Goal: Transaction & Acquisition: Purchase product/service

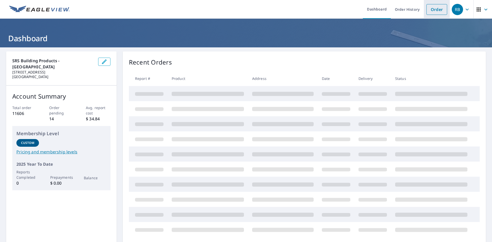
click at [429, 9] on link "Order" at bounding box center [436, 9] width 21 height 11
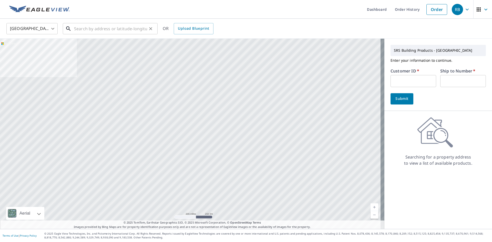
click at [99, 32] on input "text" at bounding box center [110, 29] width 73 height 14
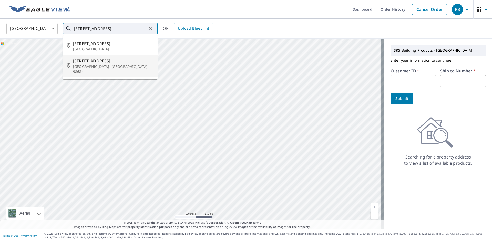
click at [104, 64] on p "[GEOGRAPHIC_DATA], [GEOGRAPHIC_DATA] 98684" at bounding box center [113, 69] width 80 height 10
type input "[STREET_ADDRESS]"
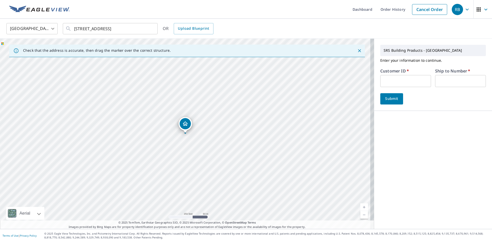
click at [400, 77] on input "text" at bounding box center [405, 81] width 51 height 12
type input "S"
type input "ecr324"
click at [442, 84] on input "text" at bounding box center [460, 81] width 51 height 12
type input "1"
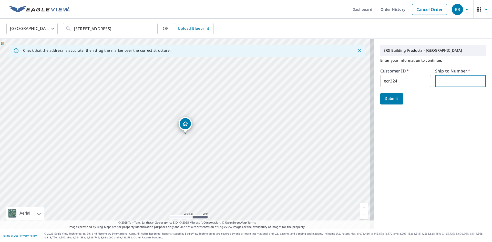
click at [394, 97] on span "Submit" at bounding box center [391, 99] width 15 height 6
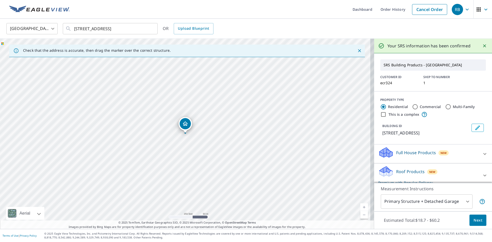
click at [473, 219] on span "Next" at bounding box center [477, 220] width 9 height 6
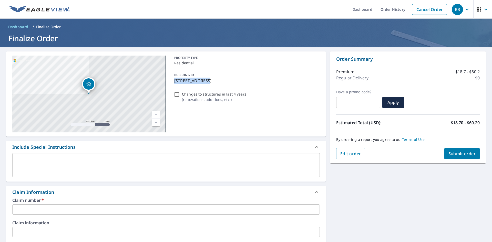
drag, startPoint x: 205, startPoint y: 80, endPoint x: 174, endPoint y: 81, distance: 31.8
click at [174, 81] on p "[STREET_ADDRESS]" at bounding box center [245, 81] width 143 height 6
checkbox input "true"
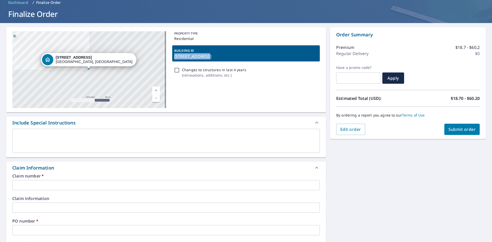
scroll to position [51, 0]
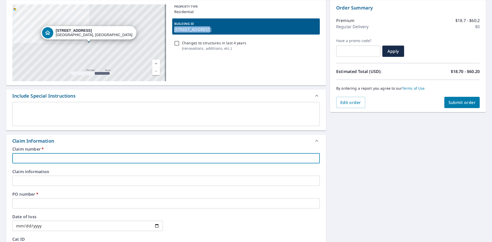
click at [41, 158] on input "text" at bounding box center [165, 158] width 307 height 10
type input "E"
checkbox input "true"
type input "EL"
checkbox input "true"
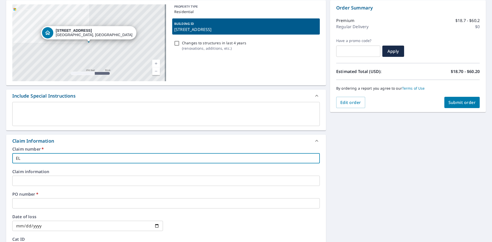
type input "ELITE ROOF"
checkbox input "true"
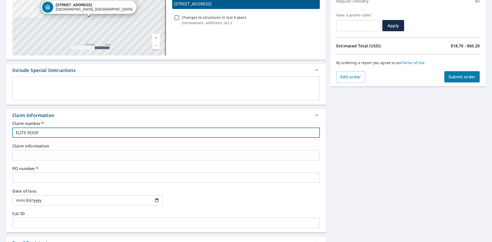
click at [63, 178] on input "text" at bounding box center [165, 178] width 307 height 10
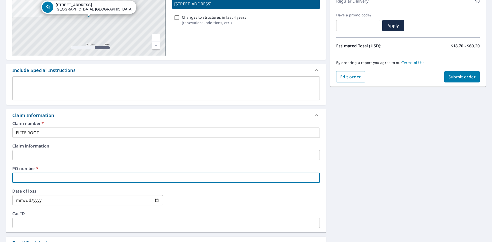
type input "E"
checkbox input "true"
type input "EL"
checkbox input "true"
type input "[PERSON_NAME]"
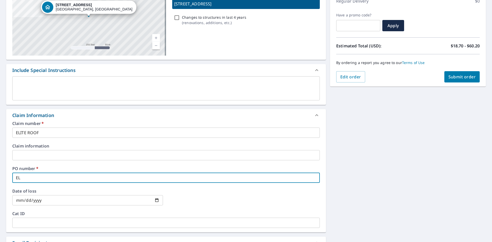
checkbox input "true"
type input "ELITE ROOF"
checkbox input "true"
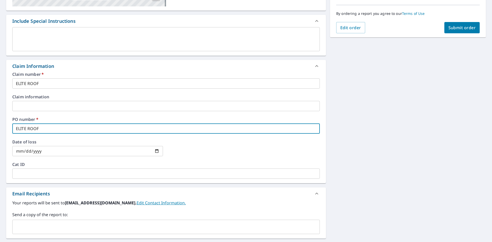
scroll to position [179, 0]
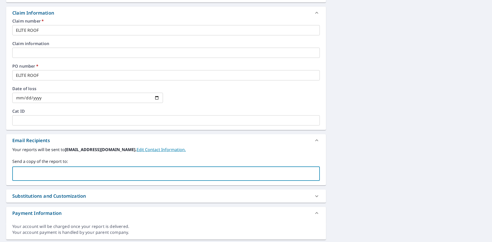
click at [64, 170] on input "text" at bounding box center [162, 174] width 295 height 10
type input "[PERSON_NAME][EMAIL_ADDRESS][PERSON_NAME][DOMAIN_NAME]"
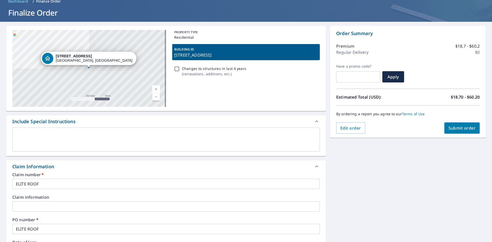
click at [455, 130] on span "Submit order" at bounding box center [461, 128] width 27 height 6
checkbox input "true"
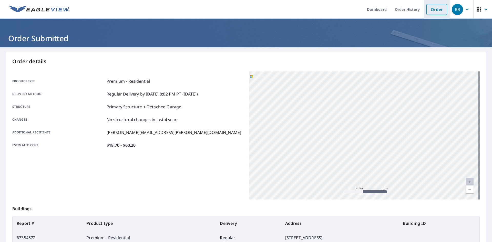
click at [432, 9] on link "Order" at bounding box center [436, 9] width 21 height 11
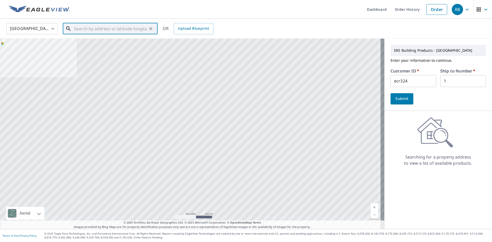
click at [92, 29] on input "text" at bounding box center [110, 29] width 73 height 14
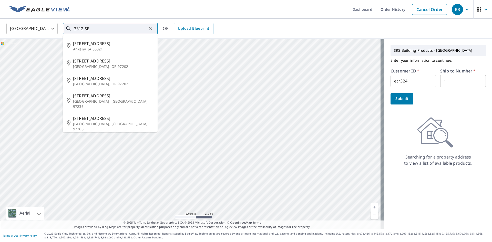
click at [92, 29] on input "3312 SE" at bounding box center [110, 29] width 73 height 14
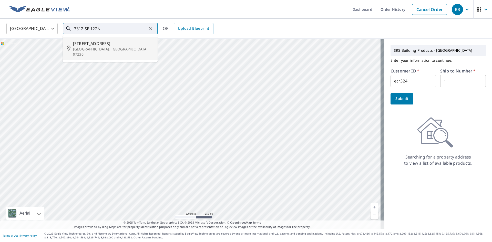
click at [97, 45] on span "[STREET_ADDRESS]" at bounding box center [113, 43] width 80 height 6
type input "[STREET_ADDRESS]"
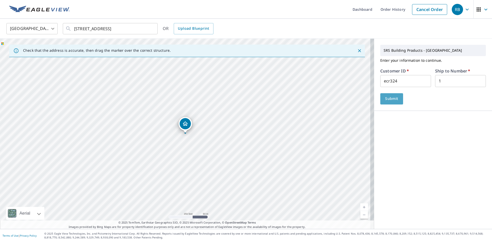
click at [384, 100] on span "Submit" at bounding box center [391, 99] width 15 height 6
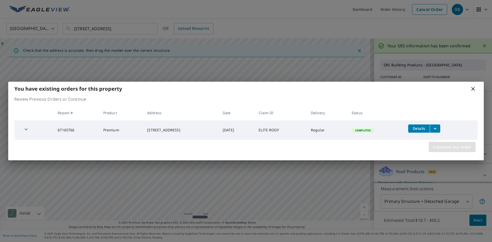
click at [451, 151] on button "Continue my order" at bounding box center [451, 147] width 47 height 10
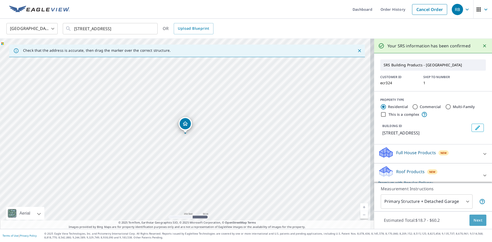
click at [473, 219] on span "Next" at bounding box center [477, 220] width 9 height 6
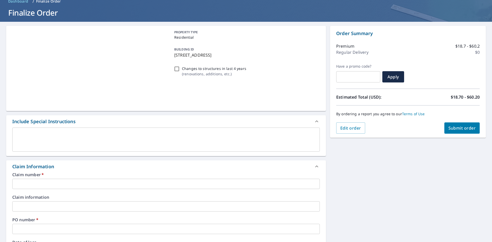
scroll to position [77, 0]
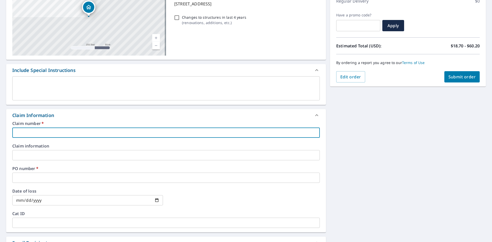
click at [50, 135] on input "text" at bounding box center [165, 133] width 307 height 10
type input "E"
checkbox input "true"
type input "ELITE ROOF"
checkbox input "true"
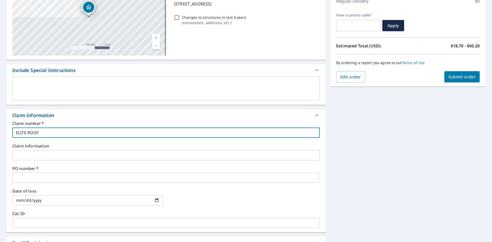
click at [44, 176] on input "text" at bounding box center [165, 178] width 307 height 10
type input "E"
checkbox input "true"
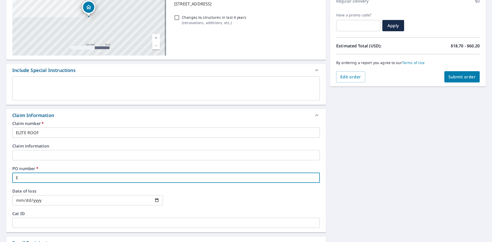
type input "ELITE ROOF"
checkbox input "true"
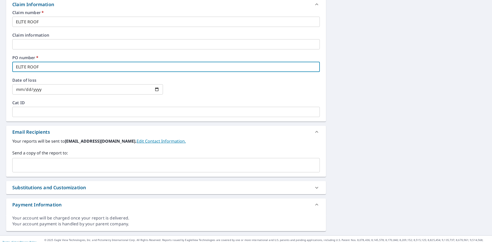
scroll to position [194, 0]
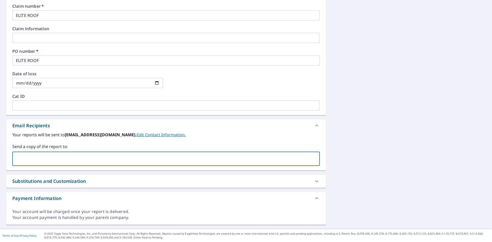
click at [68, 158] on input "text" at bounding box center [162, 159] width 295 height 10
type input "T"
type input "[PERSON_NAME][EMAIL_ADDRESS][PERSON_NAME][DOMAIN_NAME]"
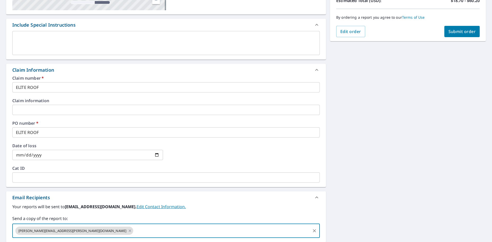
scroll to position [15, 0]
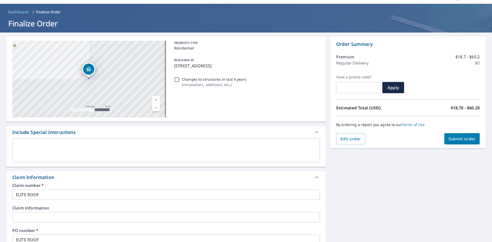
click at [454, 138] on span "Submit order" at bounding box center [461, 139] width 27 height 6
checkbox input "true"
